Goal: Task Accomplishment & Management: Complete application form

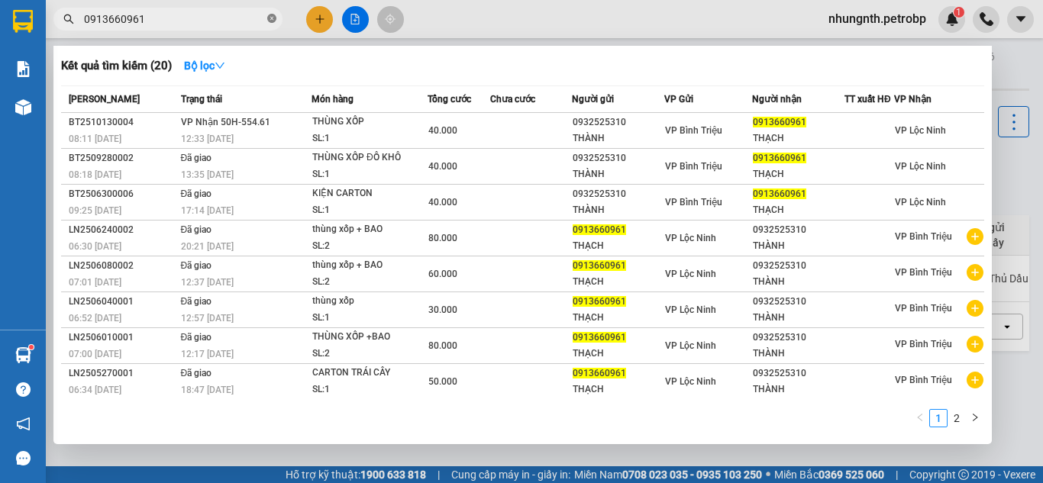
click at [272, 16] on icon "close-circle" at bounding box center [271, 18] width 9 height 9
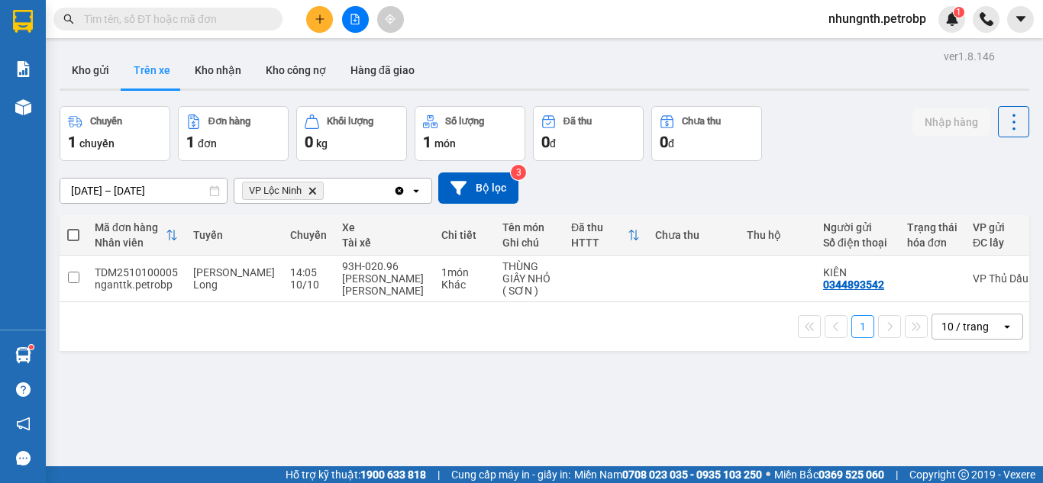
click at [225, 21] on input "text" at bounding box center [174, 19] width 180 height 17
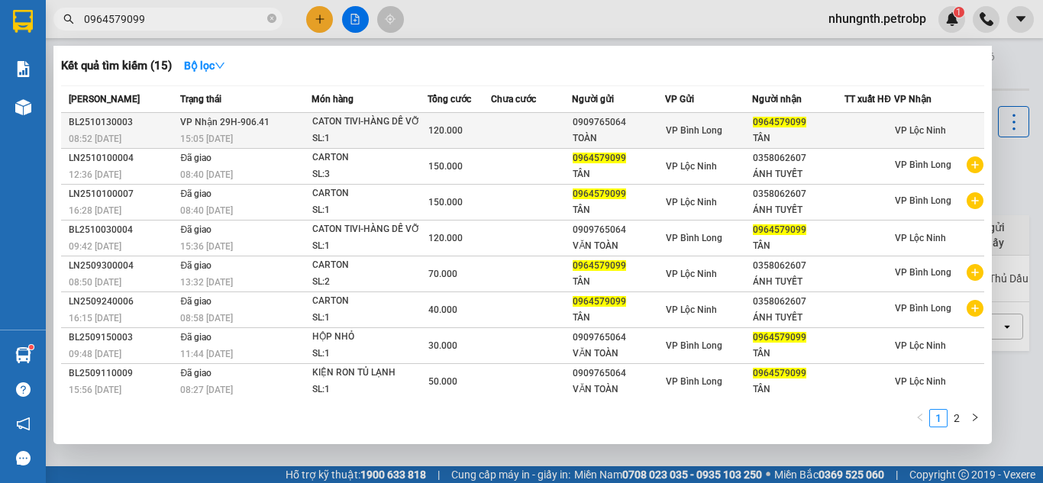
type input "0964579099"
click at [535, 128] on td at bounding box center [531, 131] width 81 height 36
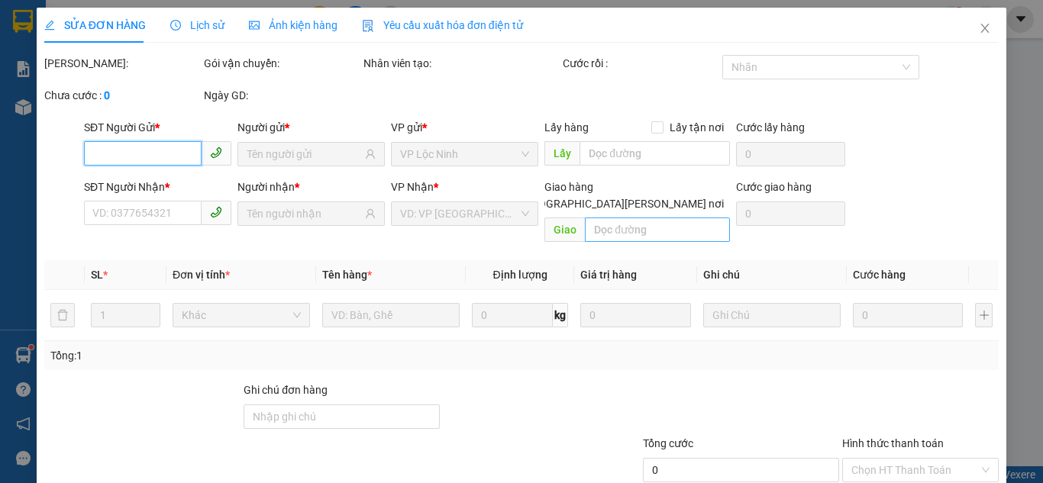
type input "0909765064"
type input "TOÀN"
type input "0964579099"
type input "TÂN"
type input "120.000"
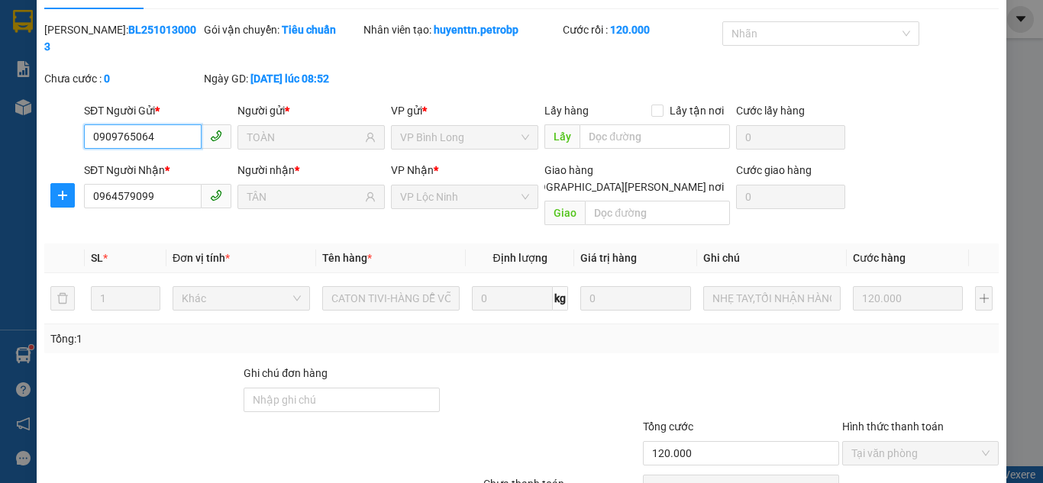
scroll to position [85, 0]
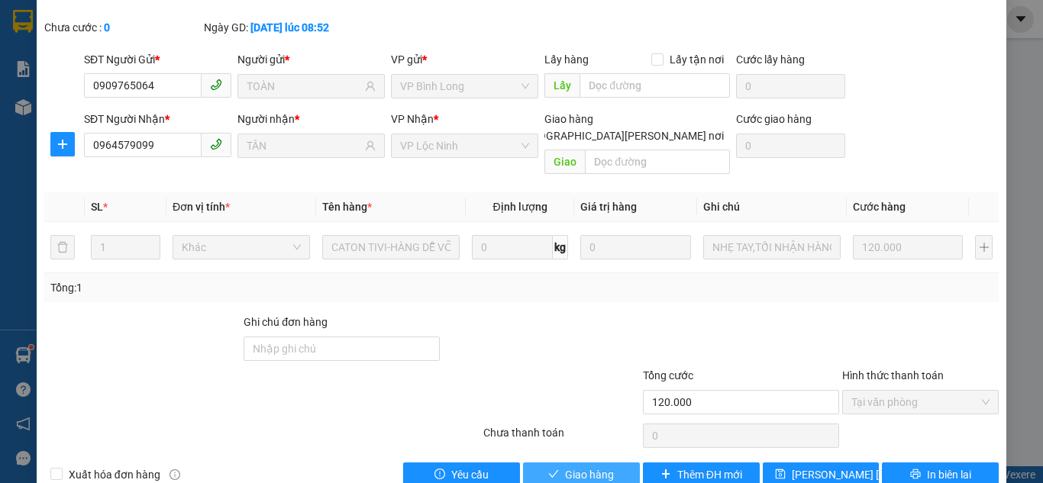
click at [574, 467] on span "Giao hàng" at bounding box center [589, 475] width 49 height 17
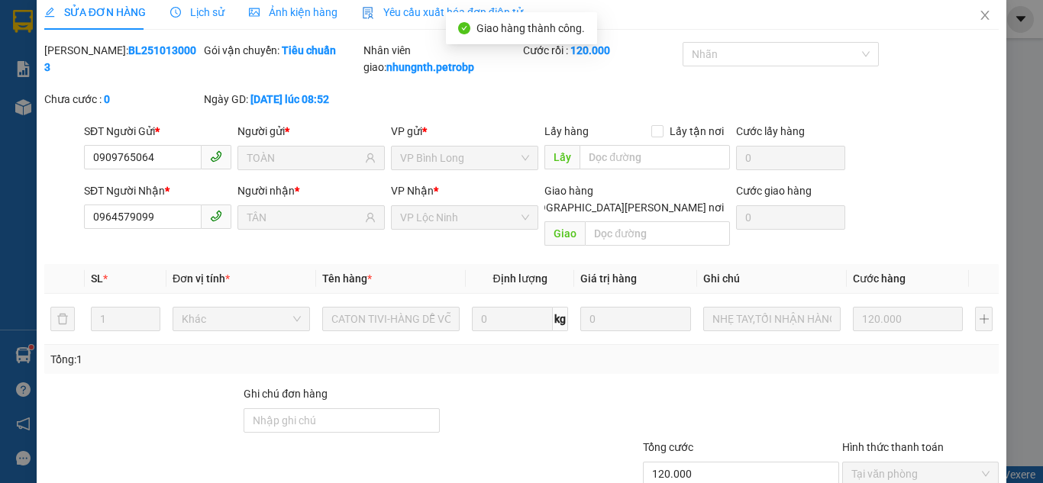
scroll to position [0, 0]
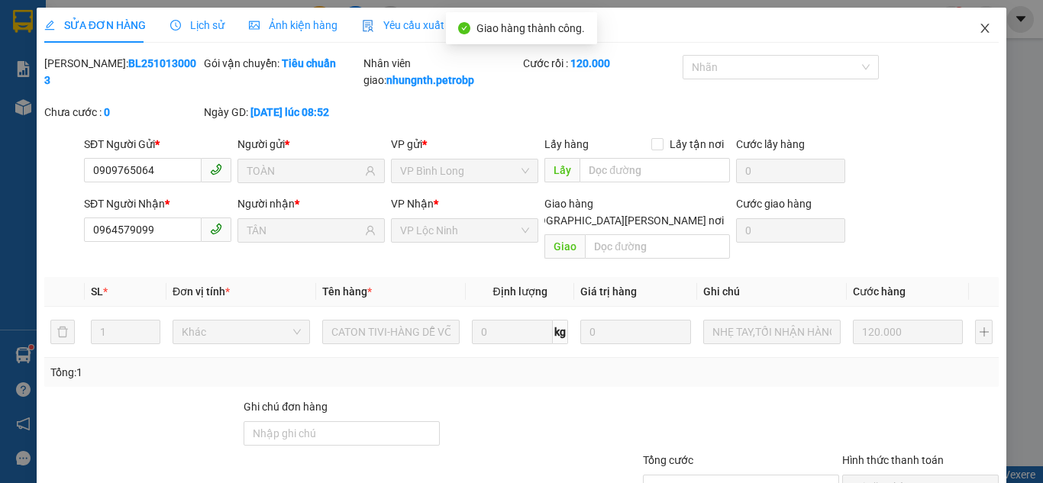
click at [979, 30] on icon "close" at bounding box center [985, 28] width 12 height 12
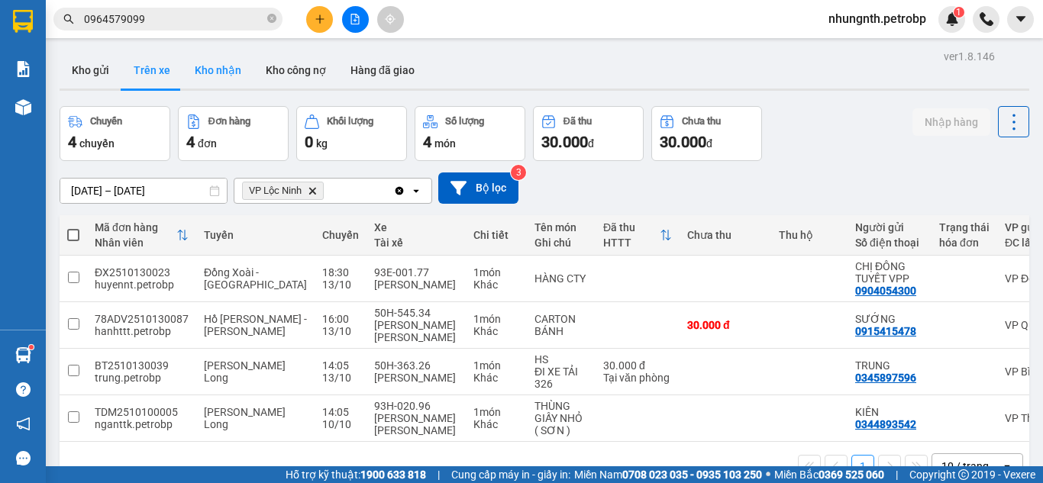
drag, startPoint x: 203, startPoint y: 70, endPoint x: 206, endPoint y: 80, distance: 10.4
click at [204, 70] on button "Kho nhận" at bounding box center [218, 70] width 71 height 37
type input "[DATE] – [DATE]"
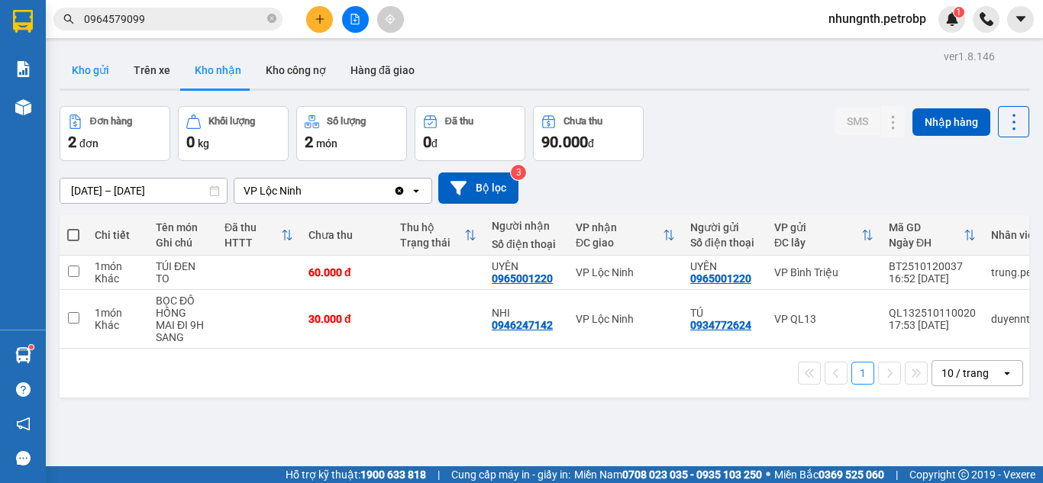
click at [82, 72] on button "Kho gửi" at bounding box center [91, 70] width 62 height 37
